Goal: Task Accomplishment & Management: Use online tool/utility

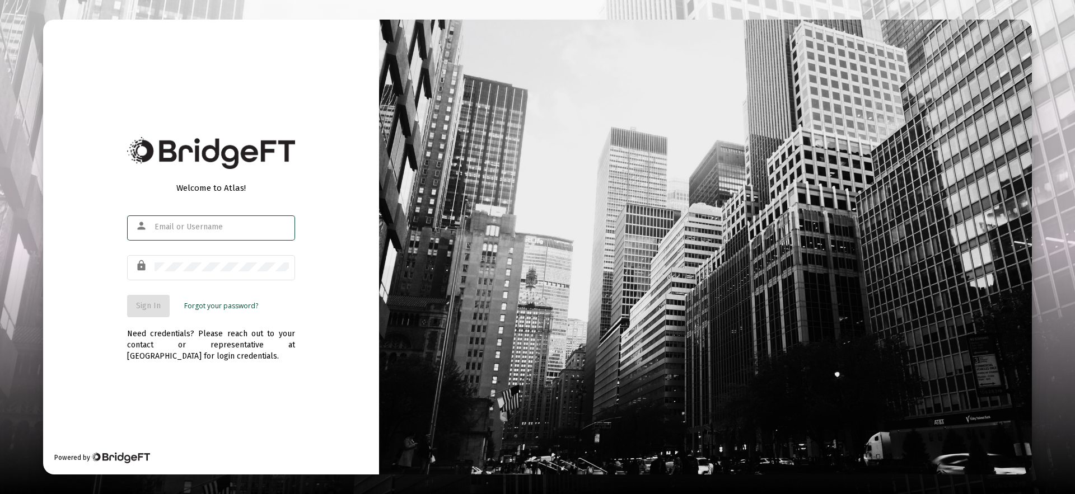
type input "[PERSON_NAME][EMAIL_ADDRESS][DOMAIN_NAME]"
click at [357, 435] on div "Welcome to Atlas! person [PERSON_NAME][EMAIL_ADDRESS][DOMAIN_NAME] lock Sign In…" at bounding box center [211, 247] width 336 height 455
click at [155, 310] on span "Sign In" at bounding box center [148, 306] width 25 height 10
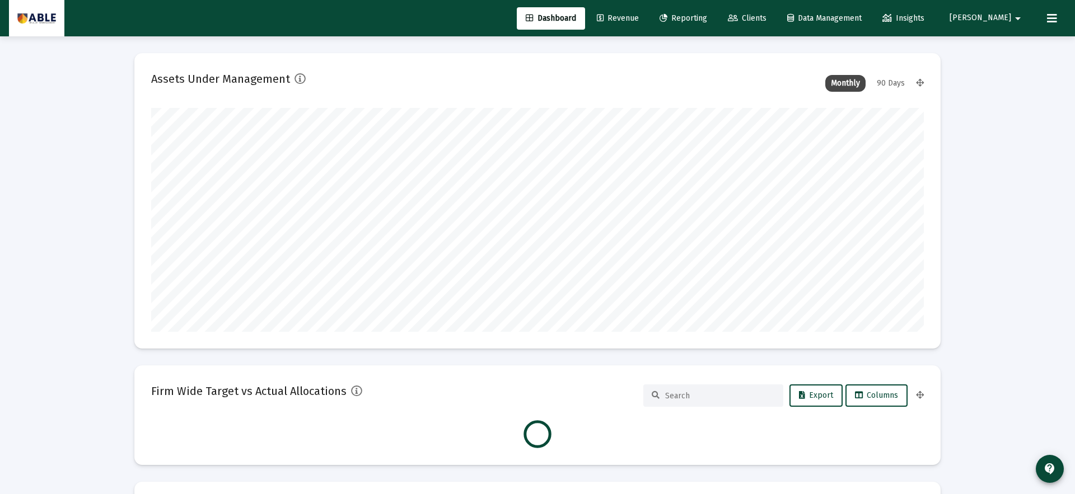
scroll to position [224, 416]
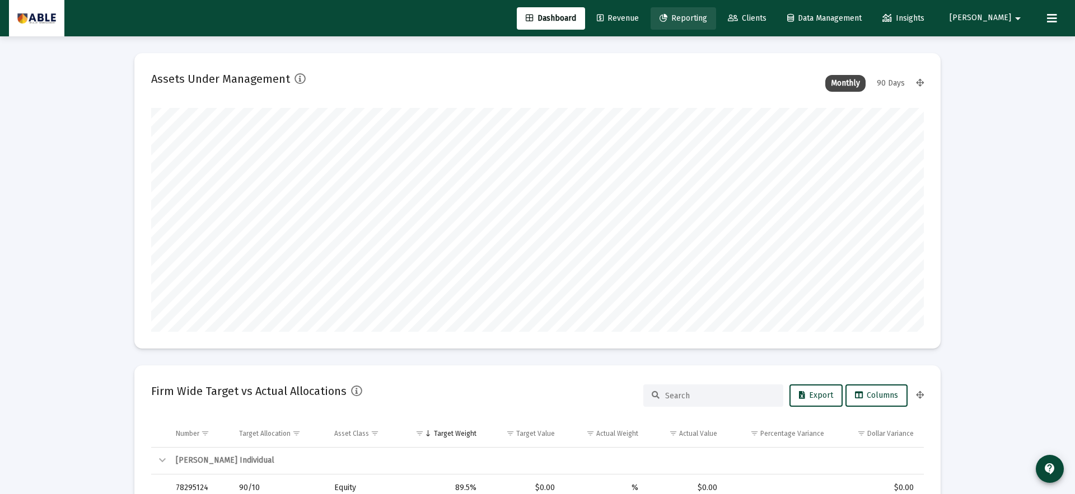
click at [707, 17] on span "Reporting" at bounding box center [683, 18] width 48 height 10
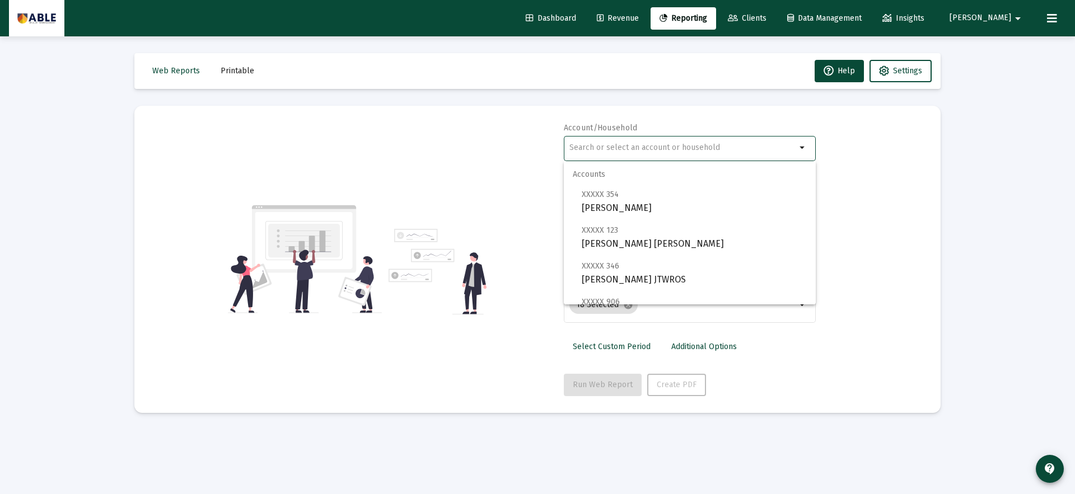
click at [643, 148] on input "text" at bounding box center [682, 147] width 227 height 9
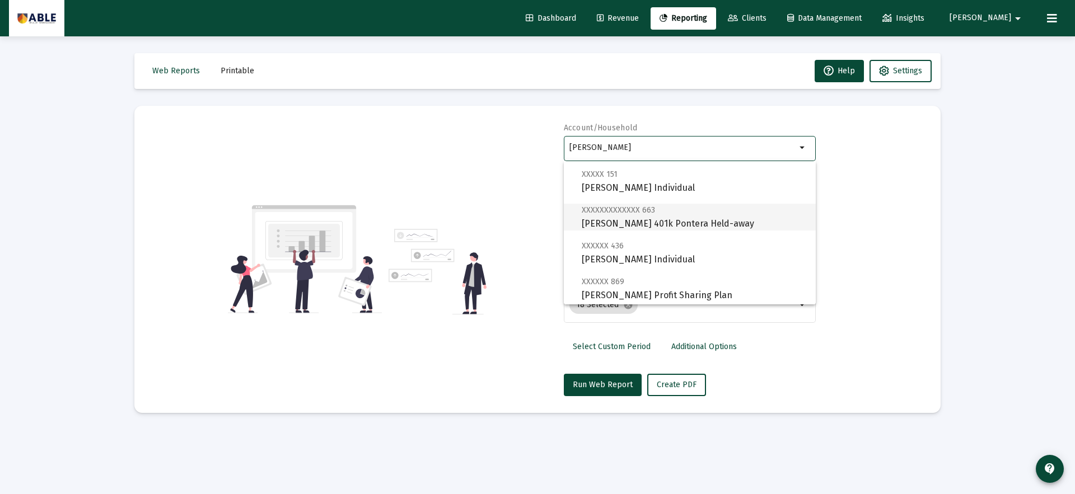
scroll to position [251, 0]
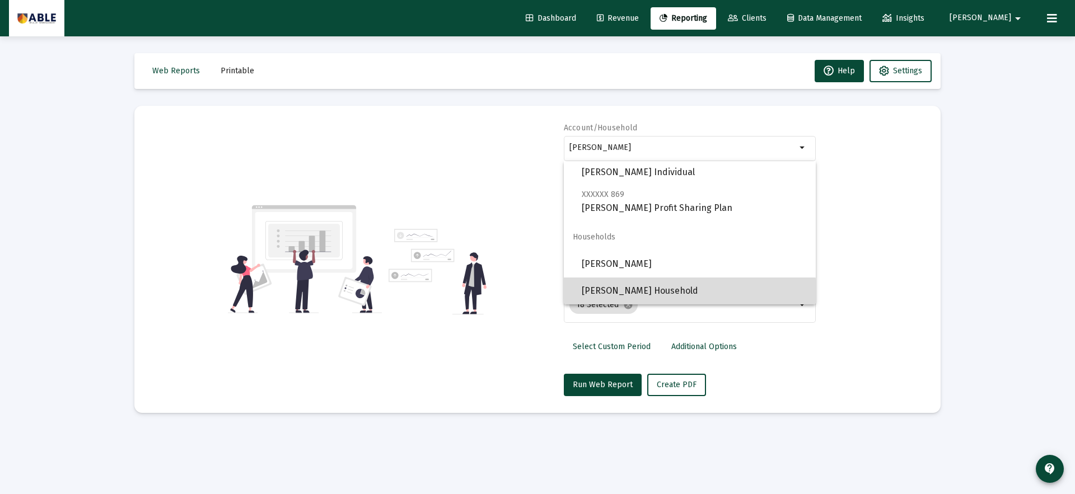
click at [666, 293] on span "[PERSON_NAME] Household" at bounding box center [694, 291] width 225 height 27
type input "[PERSON_NAME] Household"
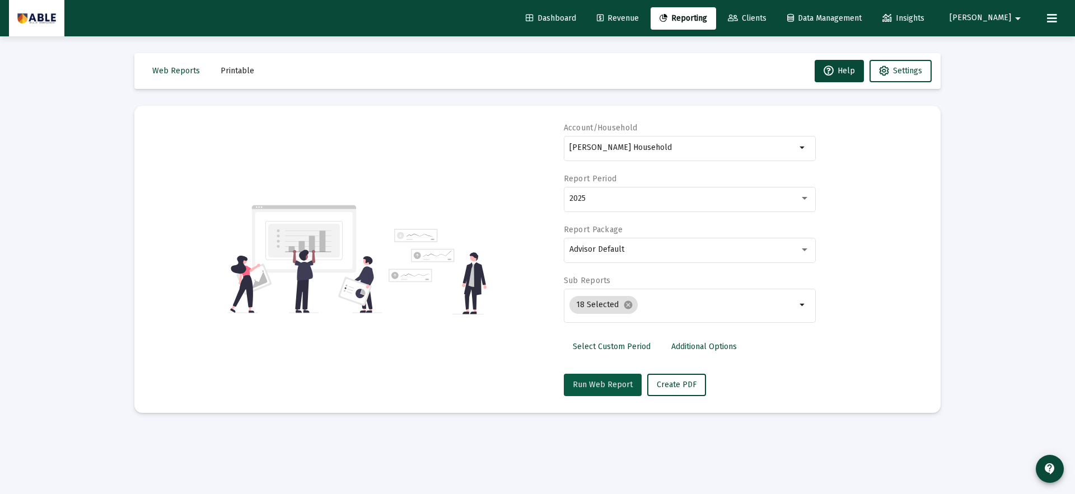
click at [608, 388] on span "Run Web Report" at bounding box center [603, 385] width 60 height 10
select select "View all"
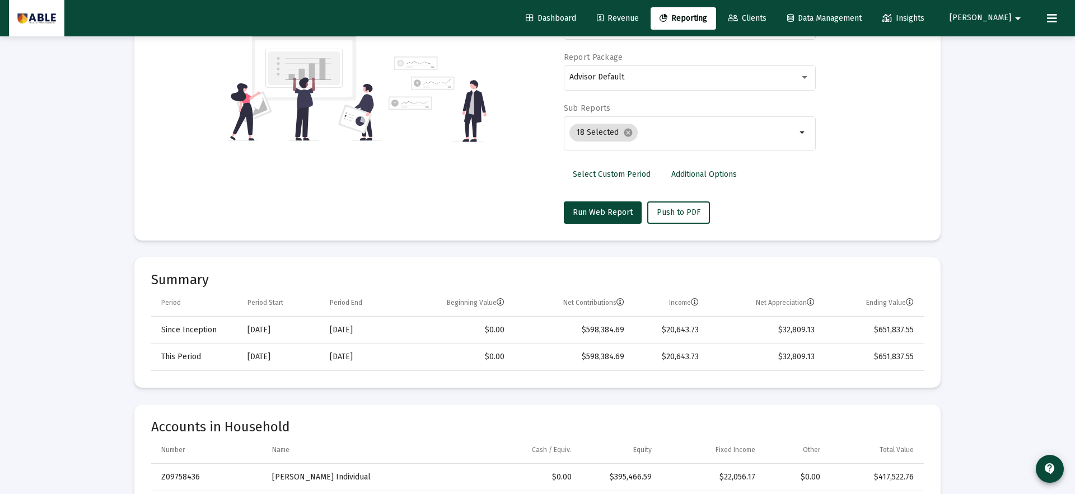
scroll to position [143, 0]
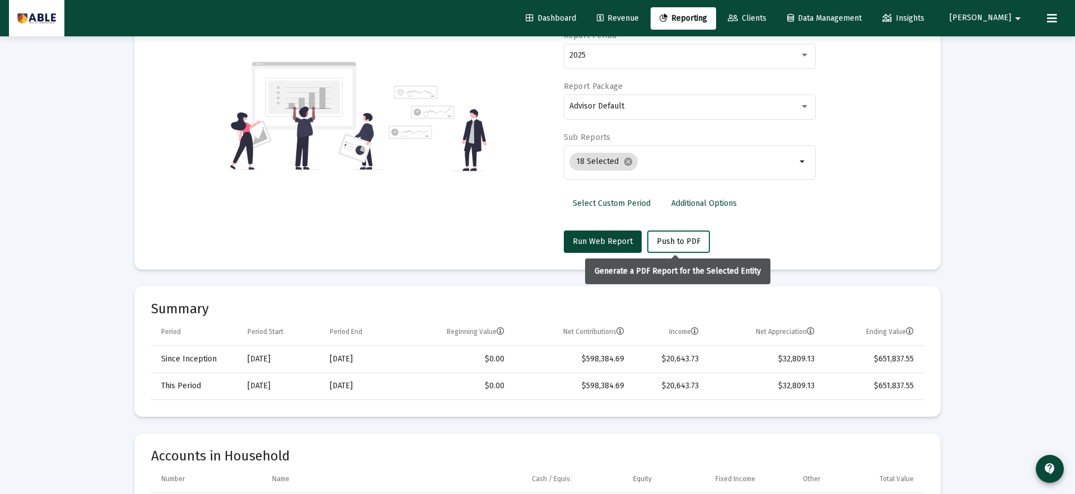
click at [683, 246] on button "Push to PDF" at bounding box center [678, 242] width 63 height 22
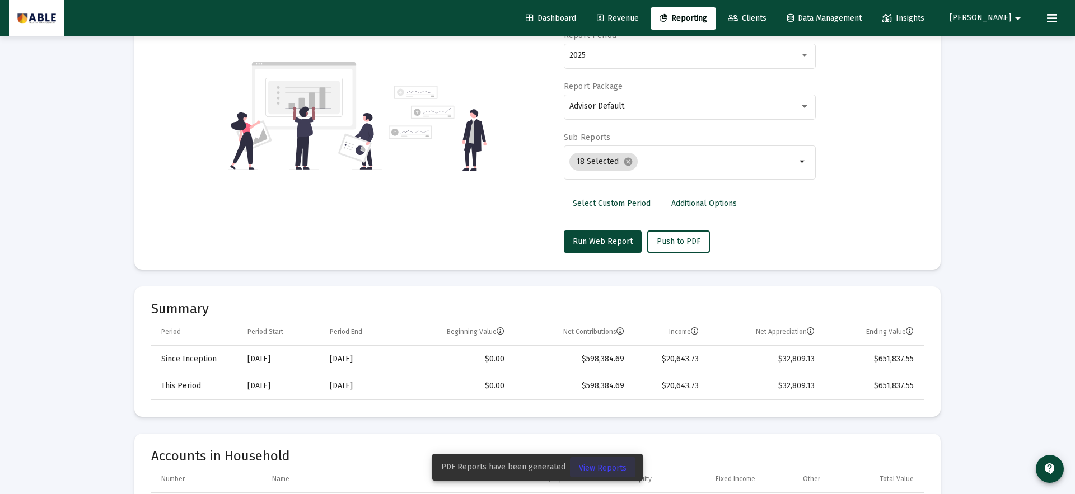
click at [609, 466] on span "View Reports" at bounding box center [603, 469] width 48 height 10
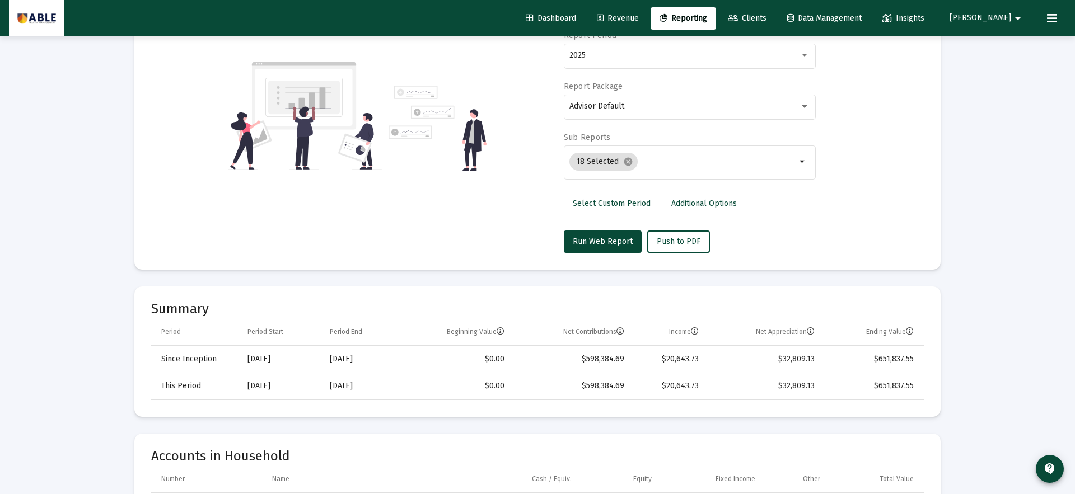
scroll to position [36, 0]
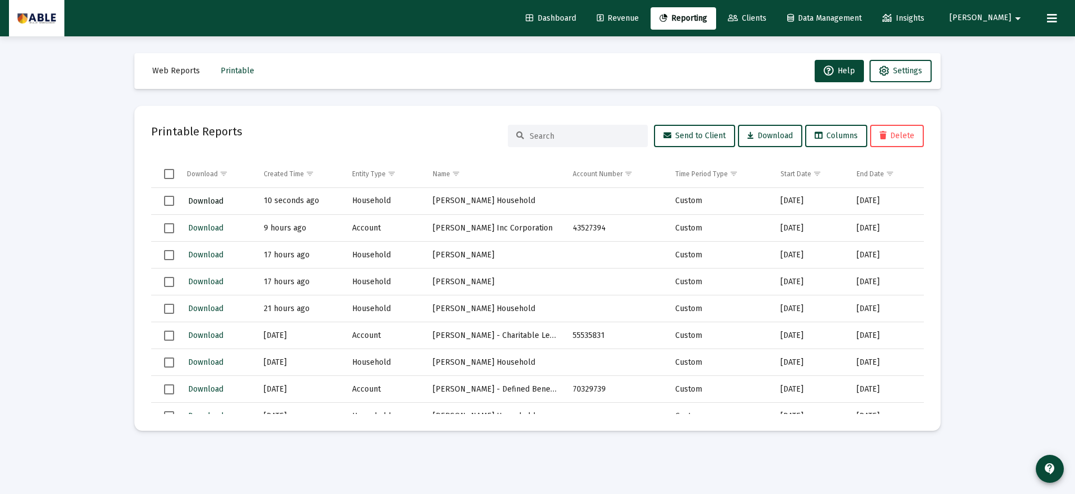
click at [209, 197] on span "Download" at bounding box center [205, 201] width 35 height 10
